Goal: Information Seeking & Learning: Find specific fact

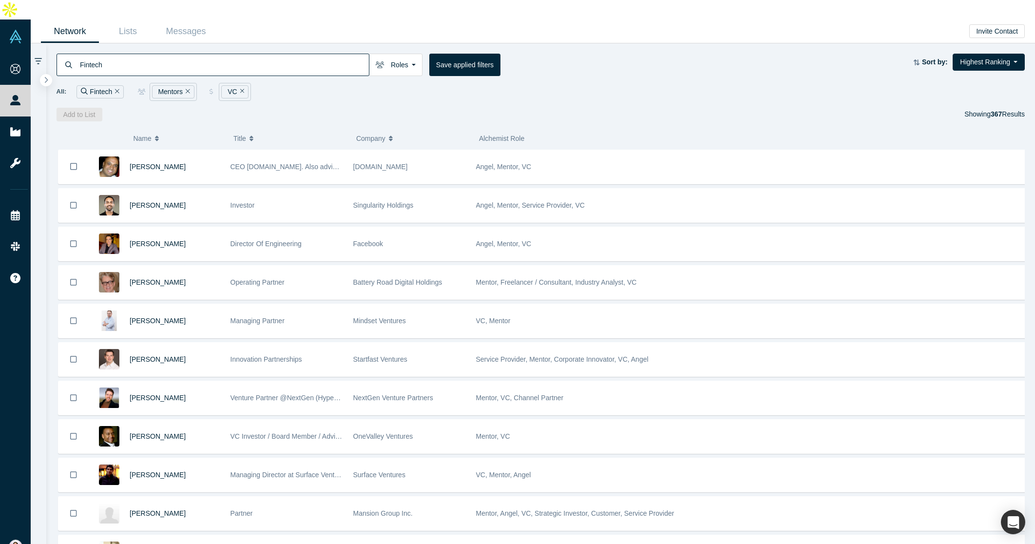
click at [924, 19] on div "Network Lists Messages Invite Contact" at bounding box center [533, 31] width 1004 height 24
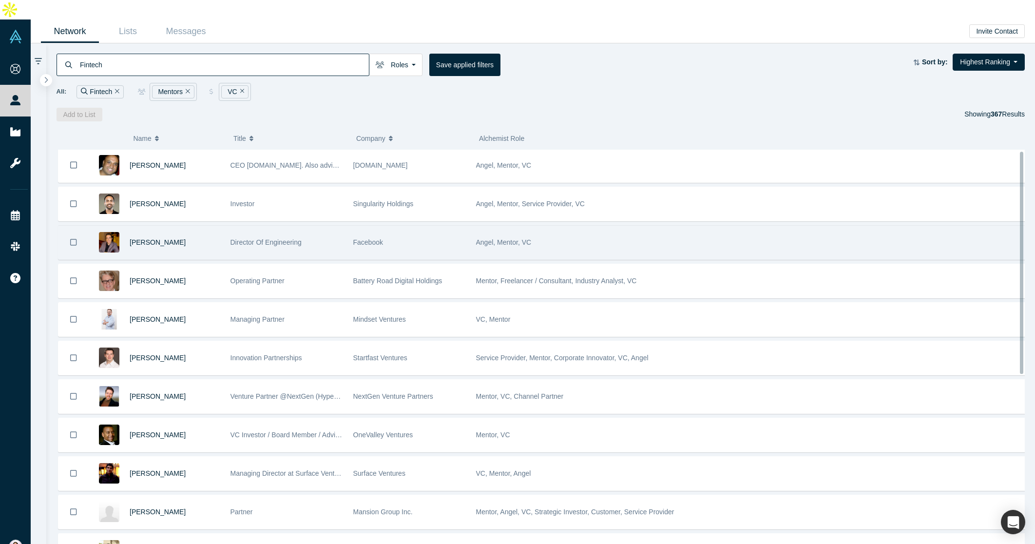
scroll to position [2, 0]
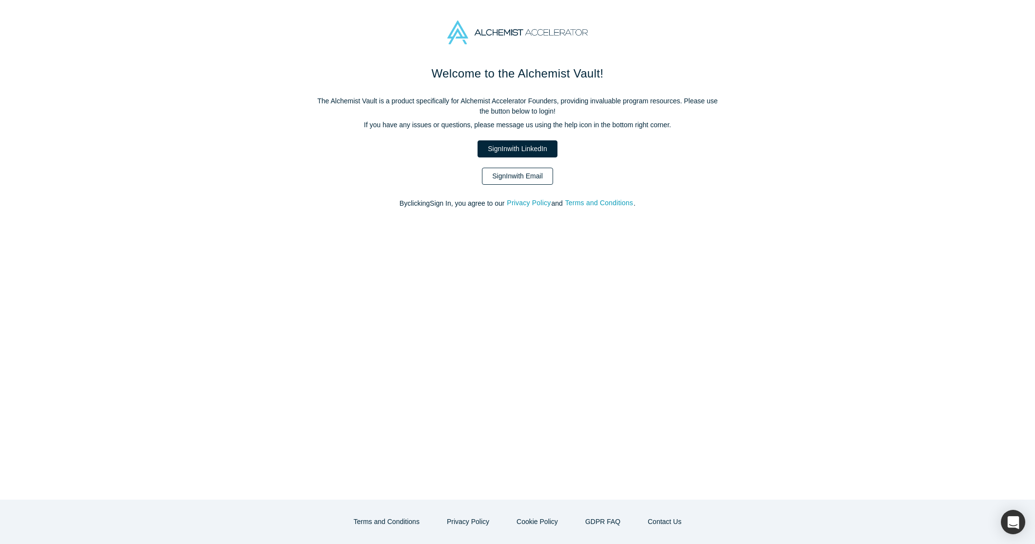
click at [526, 175] on link "Sign In with Email" at bounding box center [517, 176] width 71 height 17
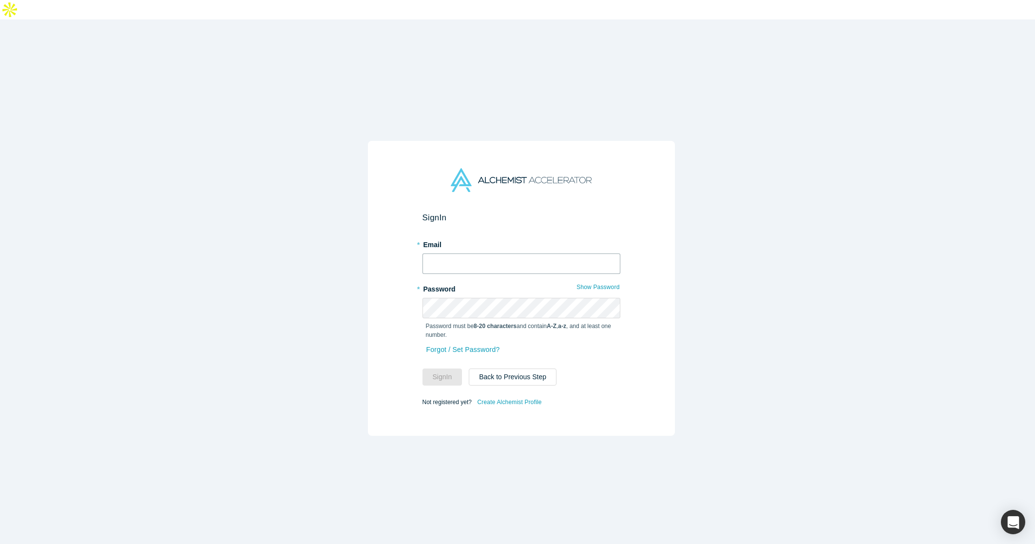
type input "anku.chahal@sellwizr.com"
click at [446, 368] on button "Sign In" at bounding box center [442, 376] width 40 height 17
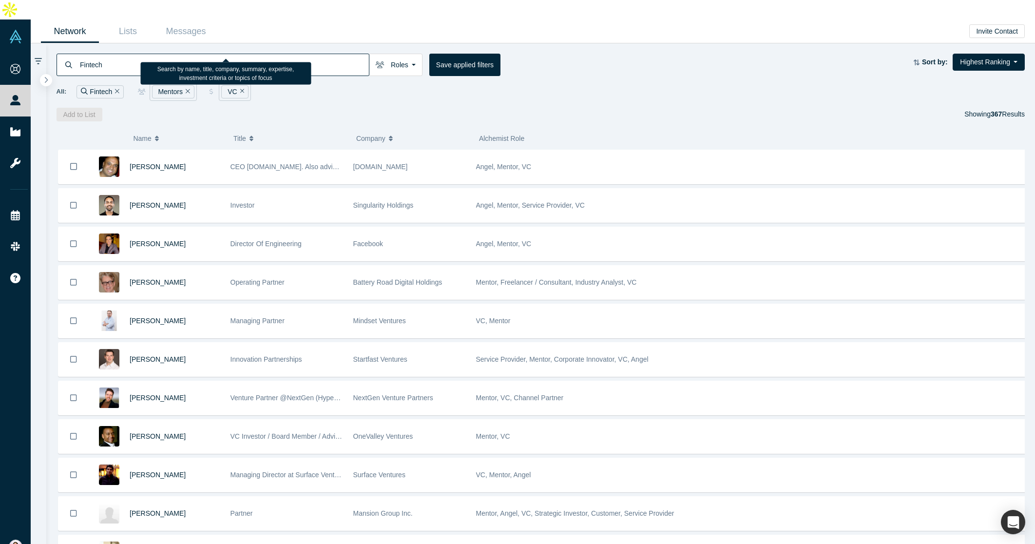
click at [128, 53] on input "Fintech" at bounding box center [224, 64] width 290 height 23
click at [136, 53] on input "Fintech" at bounding box center [224, 64] width 290 height 23
drag, startPoint x: 150, startPoint y: 41, endPoint x: 49, endPoint y: 42, distance: 100.8
click at [49, 43] on div "Fintech Roles Mentors Founders Faculty Alumni Mentor Angels VCs Corporate Innov…" at bounding box center [540, 82] width 989 height 78
paste input "Jared Hecht"
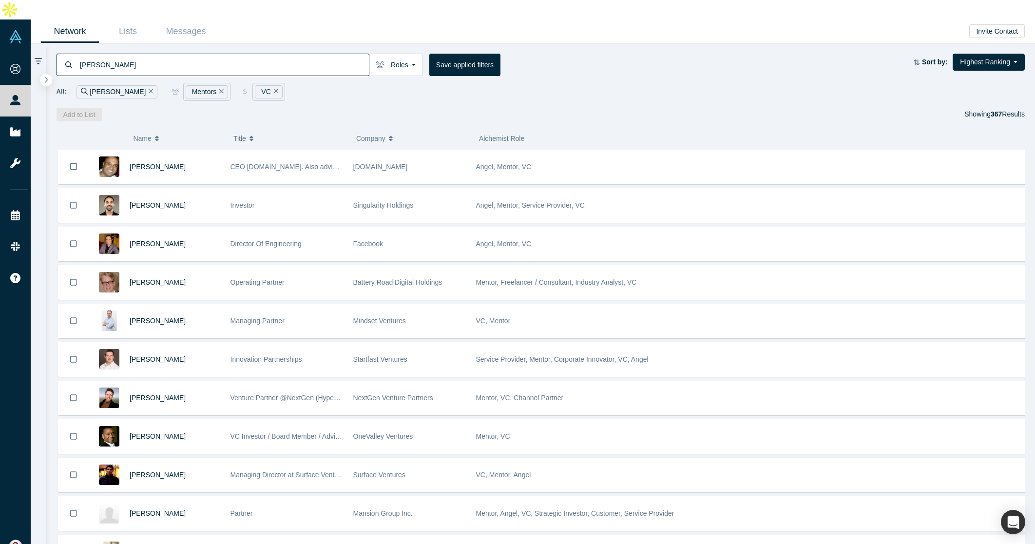
type input "Jared Hecht"
